Goal: Information Seeking & Learning: Learn about a topic

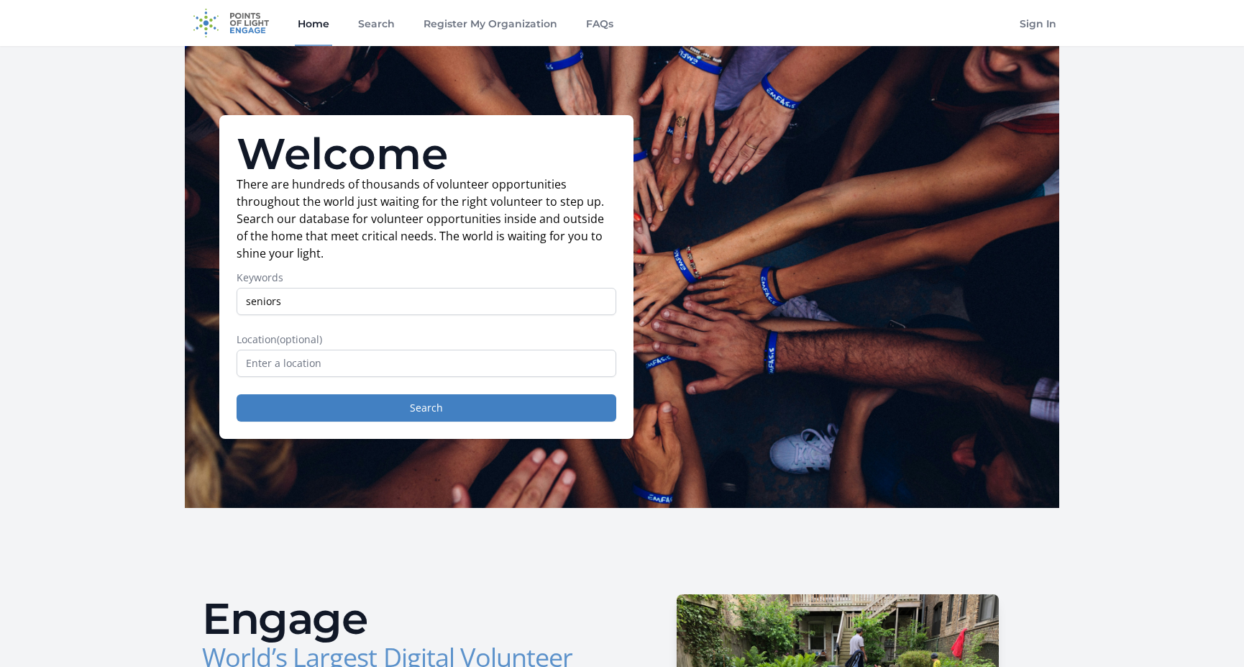
type input "seniors"
click at [285, 362] on input "text" at bounding box center [427, 363] width 380 height 27
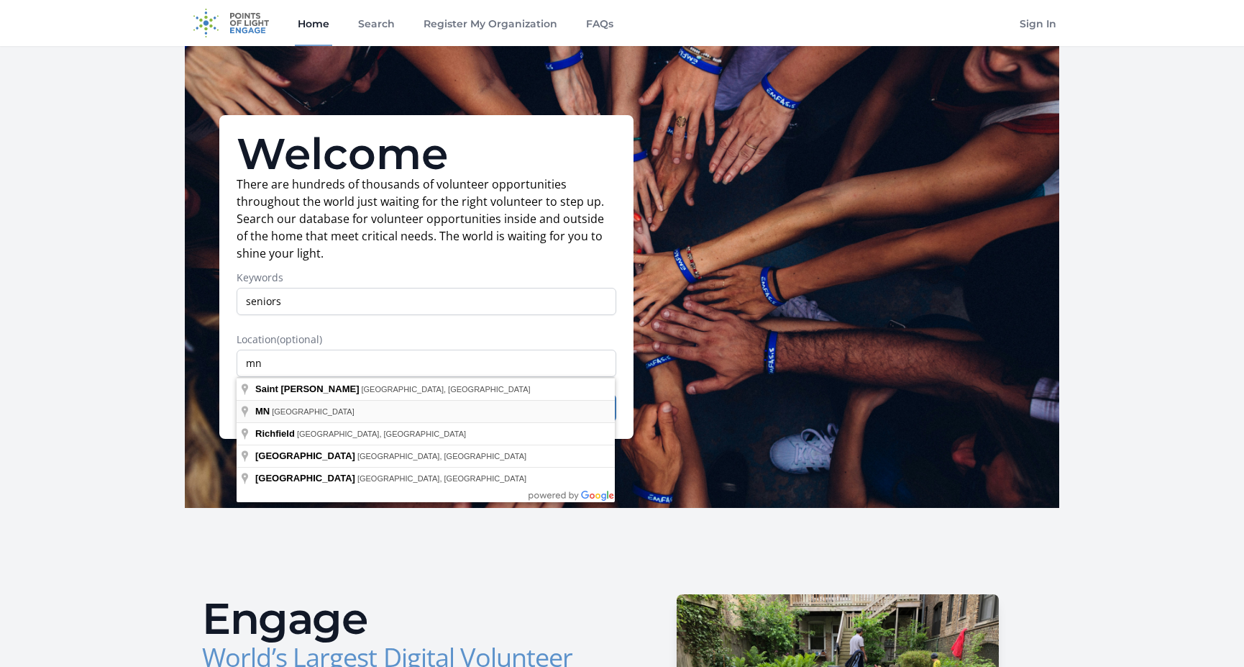
type input "[GEOGRAPHIC_DATA], [GEOGRAPHIC_DATA]"
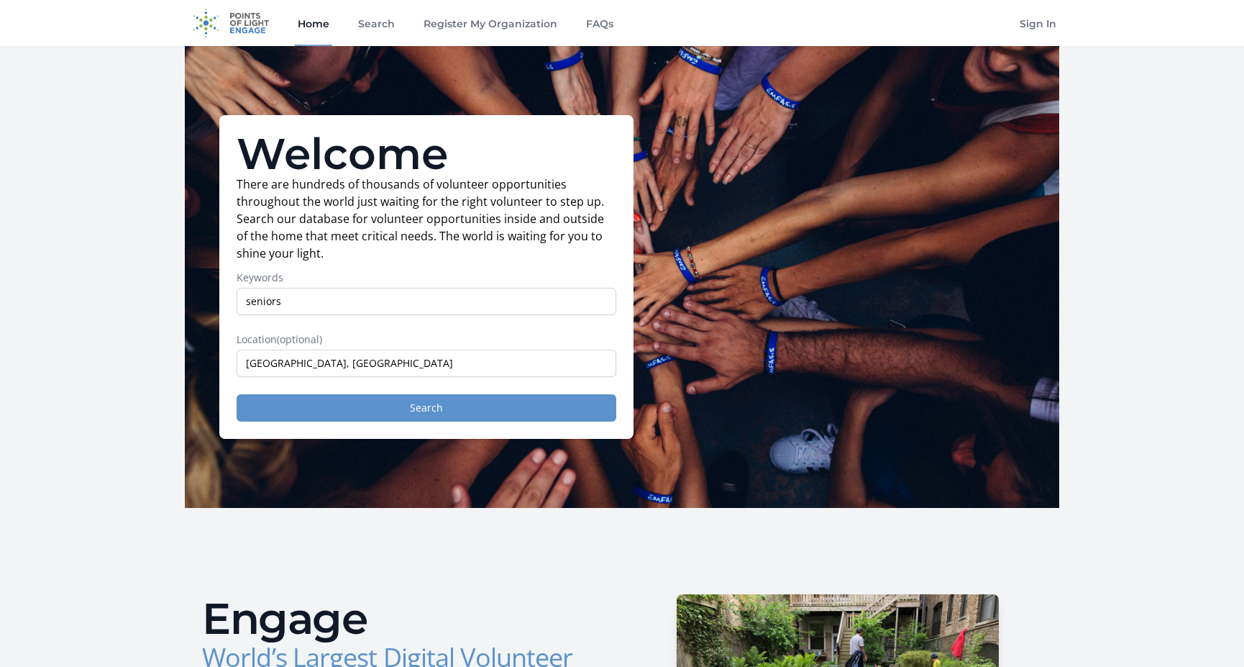
click at [306, 408] on button "Search" at bounding box center [427, 407] width 380 height 27
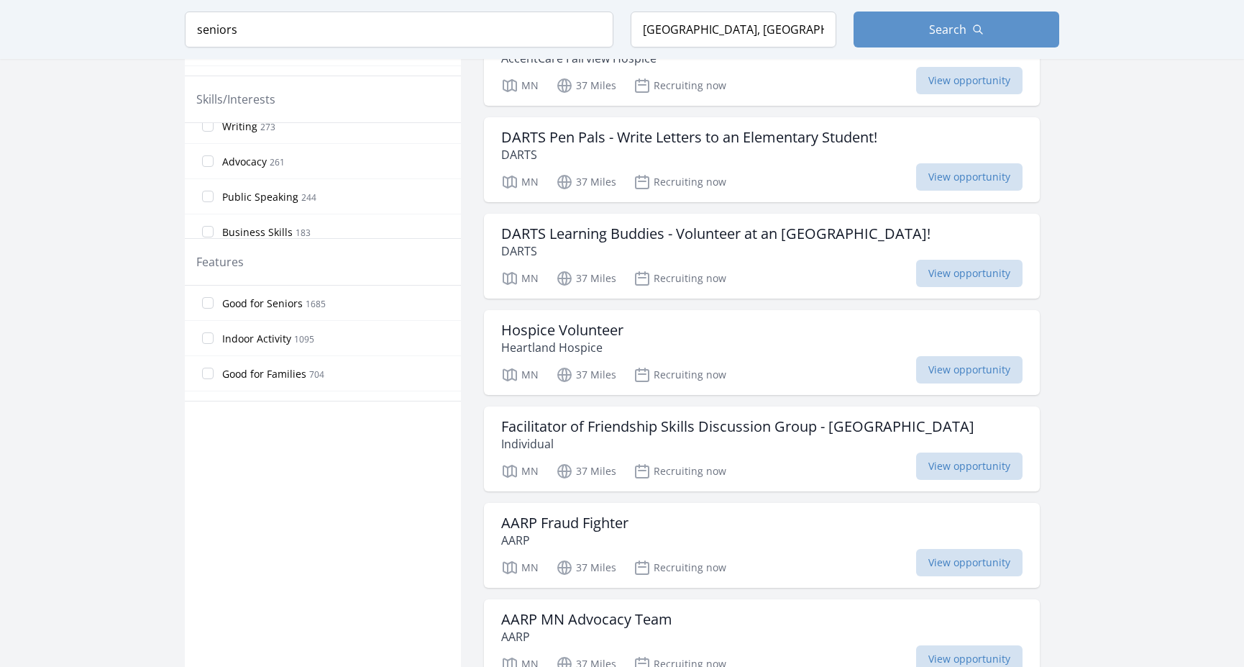
scroll to position [668, 0]
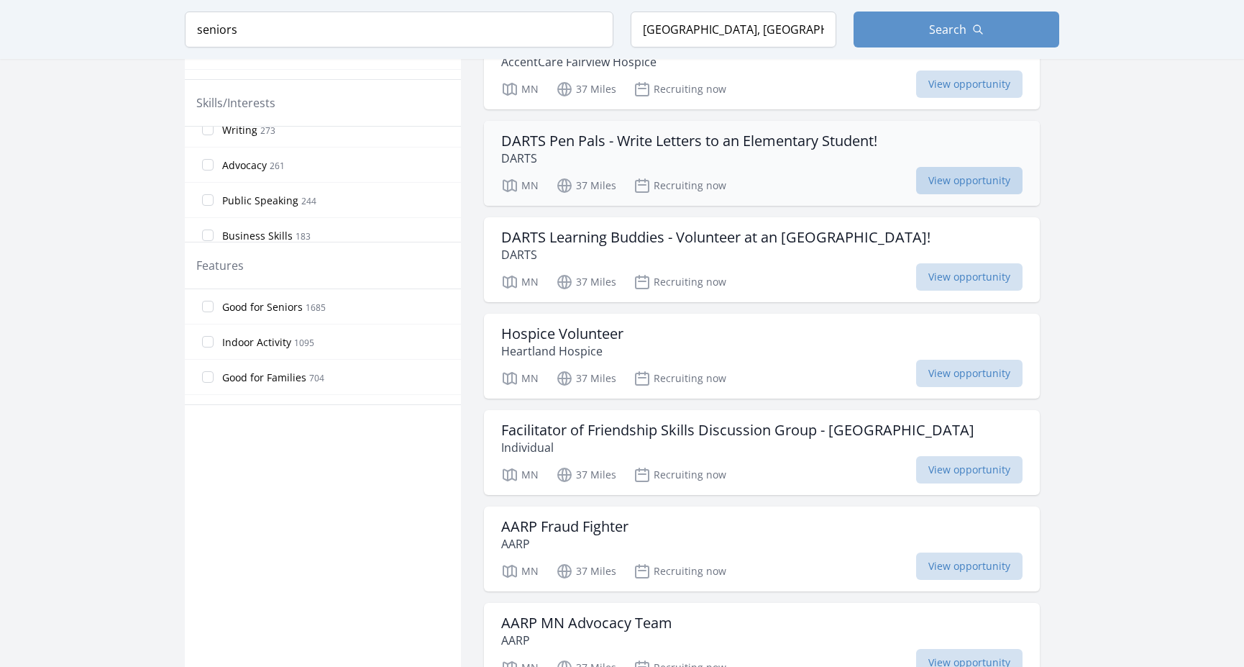
click at [916, 181] on span "View opportunity" at bounding box center [969, 180] width 106 height 27
